Goal: Task Accomplishment & Management: Use online tool/utility

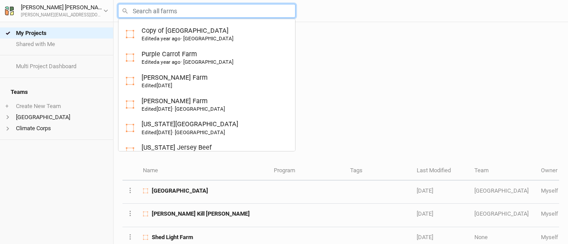
click at [169, 8] on input "text" at bounding box center [206, 11] width 177 height 14
type input "gr"
type input "grateful Morning Farm"
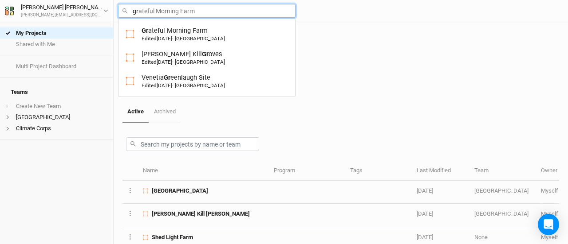
type input "gre"
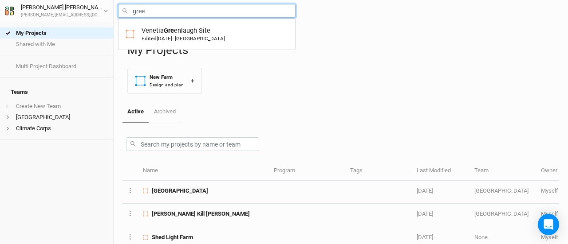
type input "green"
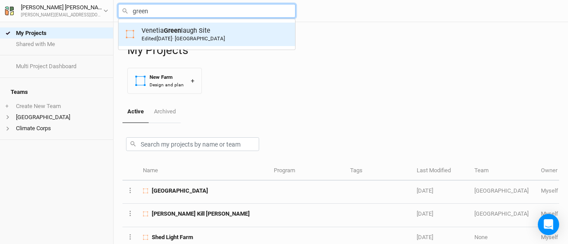
click at [165, 38] on span "[DATE]" at bounding box center [165, 38] width 16 height 6
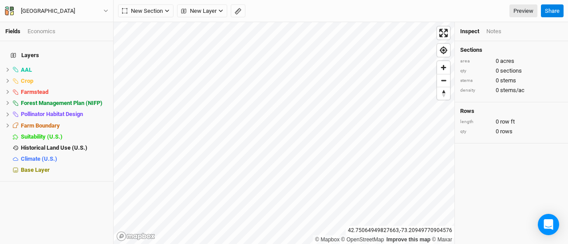
click at [200, 18] on div "New Section Grid Line Keyline Beta Upload New Layer Custom Contours Roads Utili…" at bounding box center [341, 11] width 454 height 22
click at [199, 14] on span "New Layer" at bounding box center [198, 11] width 35 height 9
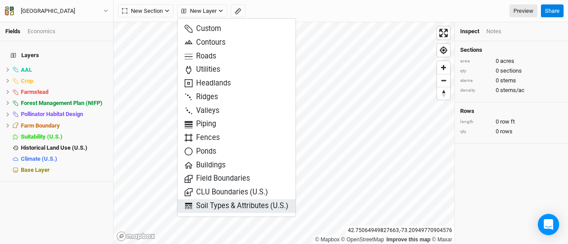
click at [215, 201] on span "Soil Types & Attributes (U.S.)" at bounding box center [236, 206] width 104 height 10
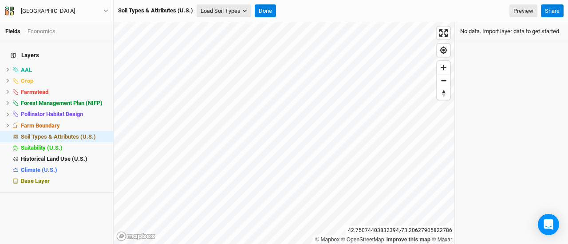
click at [237, 10] on button "Load Soil Types" at bounding box center [223, 10] width 55 height 13
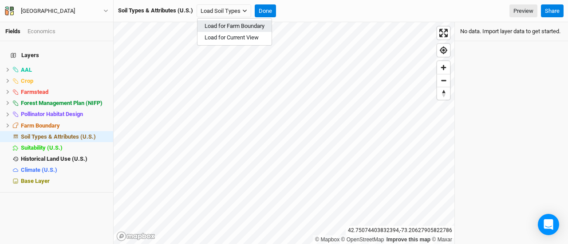
click at [228, 25] on button "Load for Farm Boundary" at bounding box center [234, 26] width 74 height 12
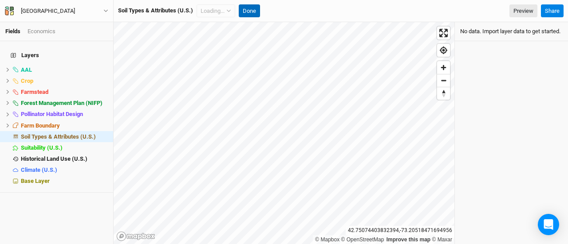
click at [255, 11] on div "Soil Types & Attributes (U.S.) Loading... Load for Farm Boundary Load for Curre…" at bounding box center [189, 10] width 142 height 13
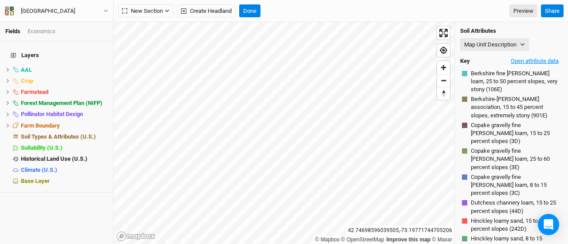
click at [541, 62] on button "Open attribute data" at bounding box center [534, 61] width 56 height 13
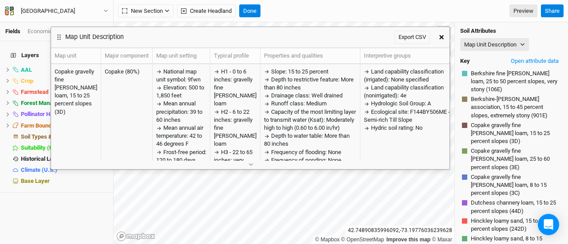
click at [440, 41] on button "button" at bounding box center [441, 37] width 16 height 16
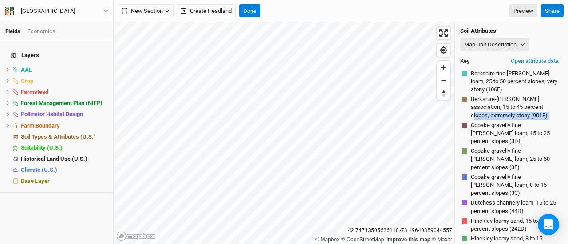
drag, startPoint x: 471, startPoint y: 122, endPoint x: 471, endPoint y: 114, distance: 8.0
click at [471, 114] on div "Soil Attributes Map Unit Description Map Unit Description Minor Components Phys…" at bounding box center [511, 153] width 113 height 263
click at [492, 126] on span "Copake gravelly fine [PERSON_NAME] loam, 15 to 25 percent slopes (3D)" at bounding box center [516, 134] width 90 height 24
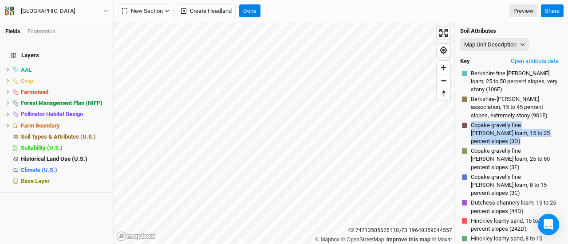
click at [492, 126] on span "Copake gravelly fine [PERSON_NAME] loam, 15 to 25 percent slopes (3D)" at bounding box center [516, 134] width 90 height 24
copy span "Copake gravelly fine [PERSON_NAME] loam, 15 to 25 percent slopes (3D)"
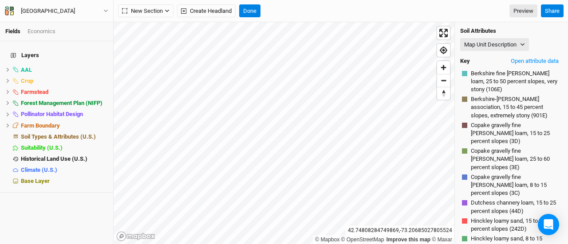
click at [33, 32] on div "Economics" at bounding box center [41, 31] width 28 height 8
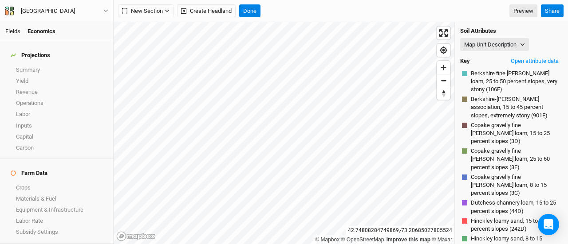
click at [11, 33] on link "Fields" at bounding box center [12, 31] width 15 height 7
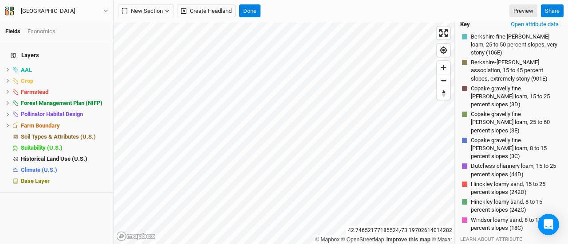
scroll to position [39, 0]
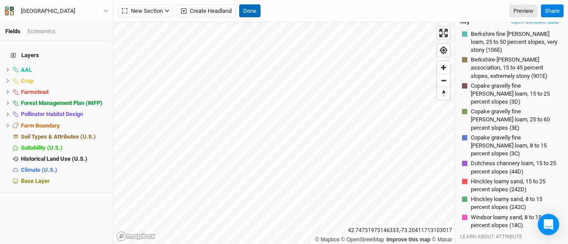
click at [252, 12] on button "Done" at bounding box center [249, 10] width 21 height 13
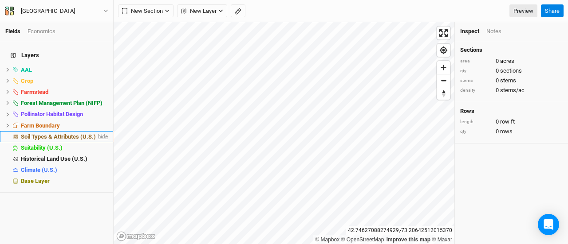
click at [96, 131] on span "hide" at bounding box center [102, 136] width 12 height 11
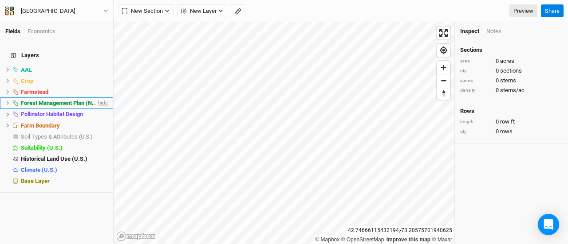
click at [96, 98] on span "hide" at bounding box center [102, 103] width 12 height 11
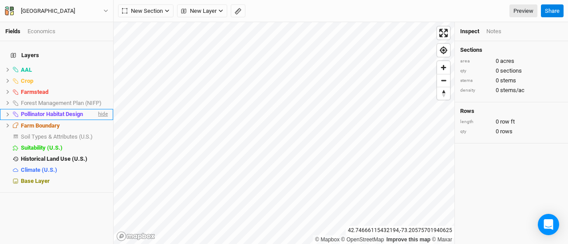
click at [98, 109] on span "hide" at bounding box center [102, 114] width 12 height 11
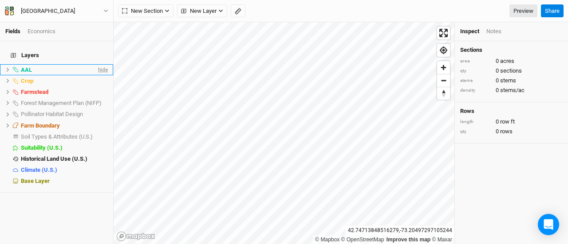
click at [96, 65] on span "hide" at bounding box center [102, 69] width 12 height 11
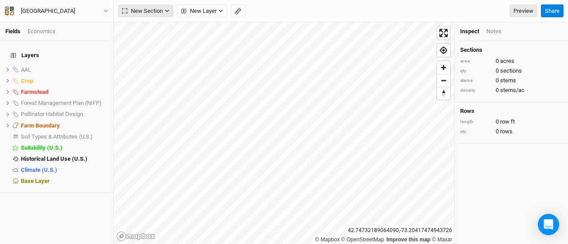
click at [156, 12] on span "New Section" at bounding box center [142, 11] width 41 height 9
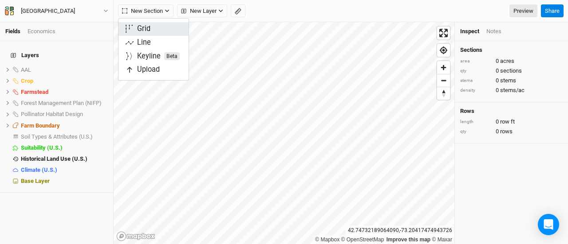
click at [149, 30] on div "Grid" at bounding box center [143, 29] width 13 height 10
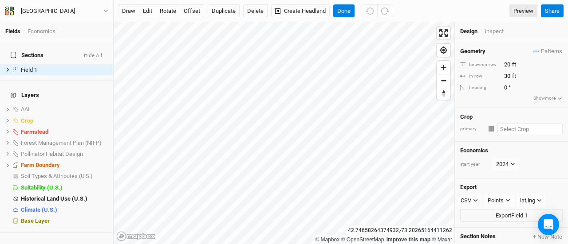
click at [506, 129] on input "text" at bounding box center [529, 129] width 65 height 11
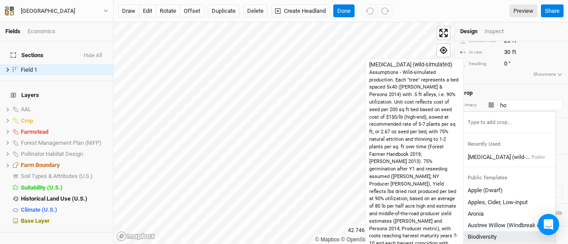
scroll to position [9, 0]
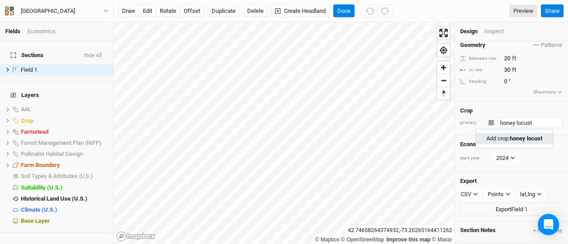
click at [524, 135] on mark "honey locust" at bounding box center [526, 138] width 32 height 7
type input "honey locust"
click at [506, 56] on input "20" at bounding box center [539, 59] width 77 height 10
click at [505, 69] on input "30" at bounding box center [539, 70] width 77 height 10
type input "20"
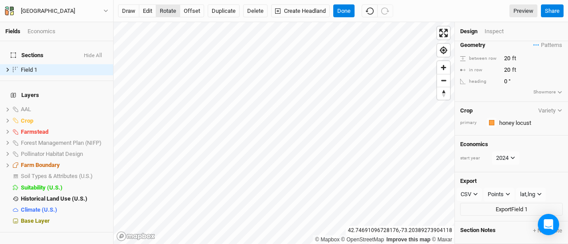
click at [161, 6] on button "rotate" at bounding box center [168, 10] width 24 height 13
type input "39.2"
click at [489, 29] on div "Inspect" at bounding box center [499, 31] width 31 height 8
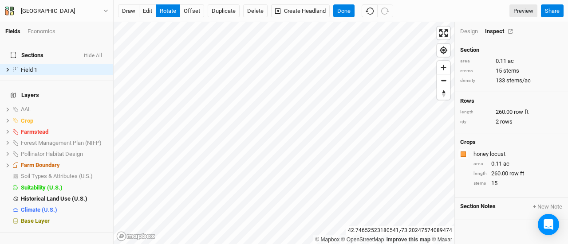
scroll to position [0, 0]
click at [343, 9] on button "Done" at bounding box center [343, 10] width 21 height 13
click at [253, 10] on button "Delete" at bounding box center [255, 10] width 24 height 13
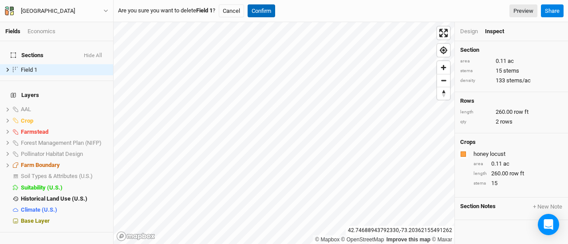
click at [268, 11] on button "Confirm" at bounding box center [260, 10] width 27 height 13
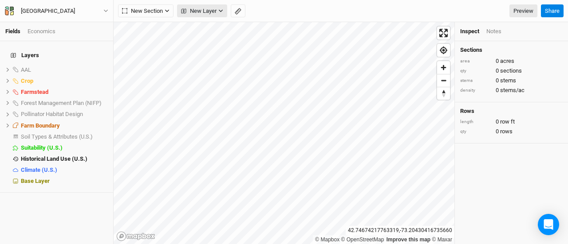
click at [191, 8] on span "New Layer" at bounding box center [198, 11] width 35 height 9
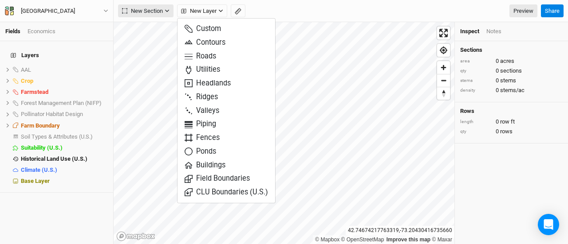
click at [134, 12] on span "New Section" at bounding box center [142, 11] width 41 height 9
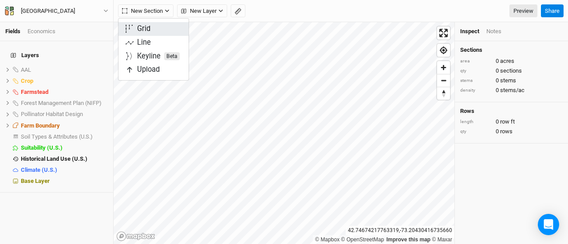
click at [147, 25] on div "Grid" at bounding box center [143, 29] width 13 height 10
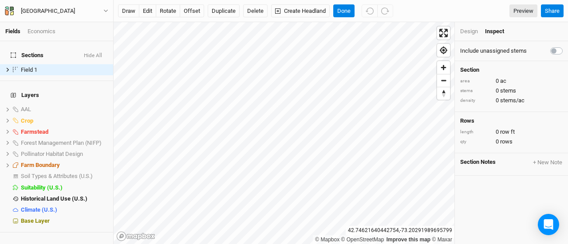
click at [468, 30] on div "Design" at bounding box center [469, 31] width 18 height 8
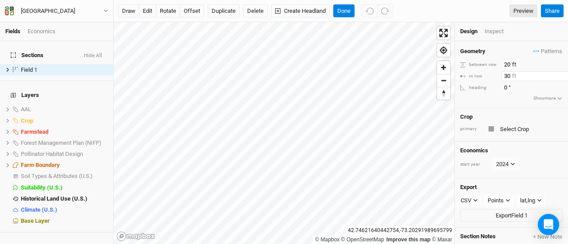
click at [507, 77] on input "30" at bounding box center [539, 76] width 77 height 10
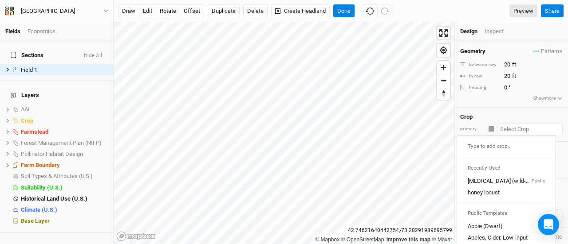
click at [510, 126] on input "text" at bounding box center [529, 129] width 65 height 11
click at [476, 192] on div "honey locust" at bounding box center [483, 193] width 32 height 8
type input "30"
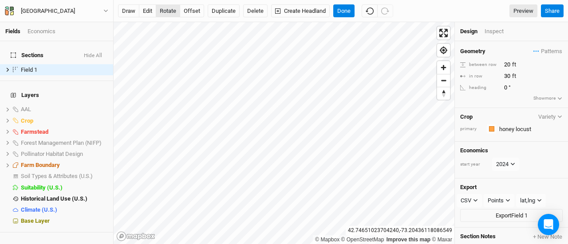
click at [169, 12] on button "rotate" at bounding box center [168, 10] width 24 height 13
type input "133"
click at [492, 31] on div "Inspect" at bounding box center [499, 31] width 31 height 8
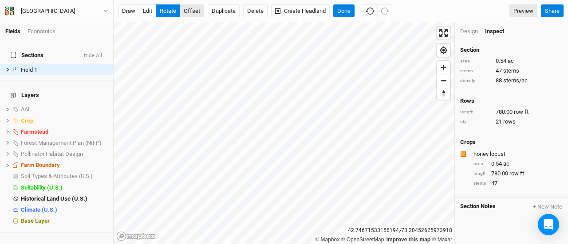
click at [183, 12] on button "offset" at bounding box center [192, 10] width 24 height 13
click at [145, 12] on button "edit" at bounding box center [147, 10] width 17 height 13
click at [344, 12] on button "Done" at bounding box center [343, 10] width 21 height 13
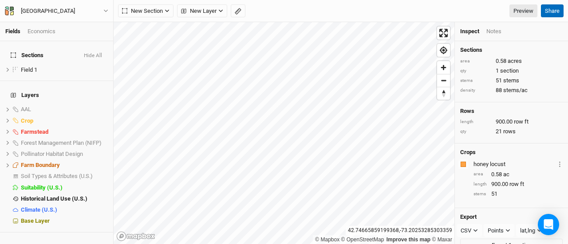
click at [547, 16] on button "Share" at bounding box center [552, 10] width 23 height 13
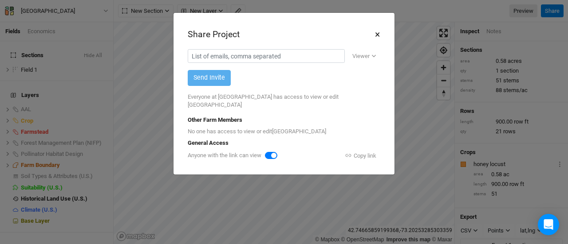
click at [376, 34] on button "×" at bounding box center [377, 34] width 6 height 15
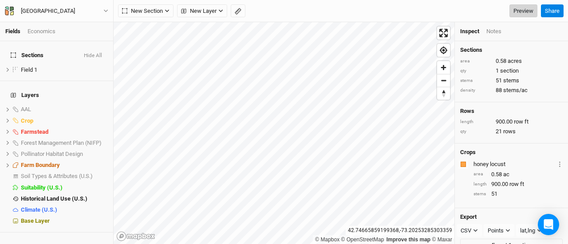
click at [514, 14] on link "Preview" at bounding box center [523, 10] width 28 height 13
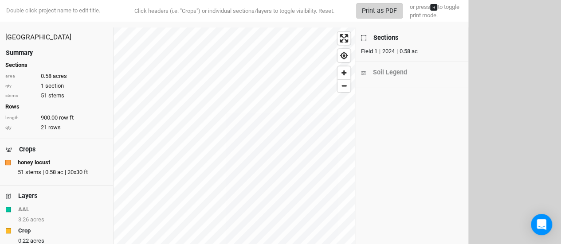
click at [374, 8] on button "Print as PDF" at bounding box center [379, 11] width 47 height 16
